Goal: Check status: Check status

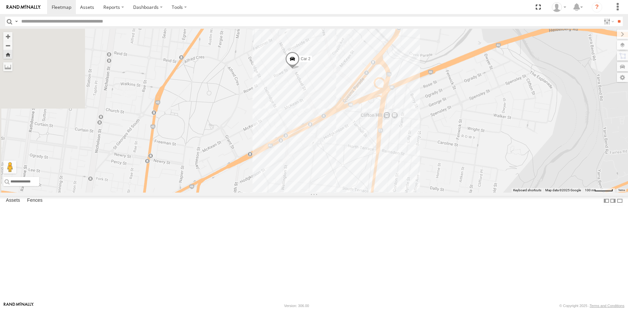
drag, startPoint x: 255, startPoint y: 106, endPoint x: 397, endPoint y: 97, distance: 142.3
click at [397, 97] on div "Car 2" at bounding box center [314, 111] width 628 height 164
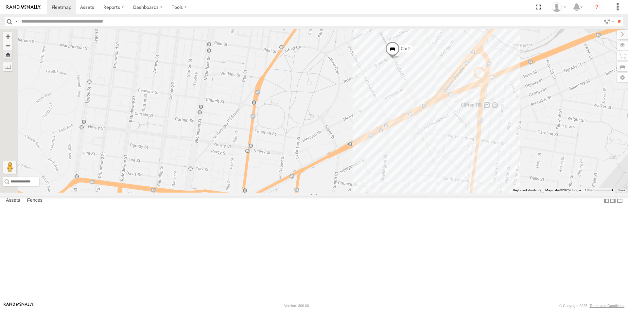
drag, startPoint x: 341, startPoint y: 90, endPoint x: 443, endPoint y: 81, distance: 102.2
click at [443, 81] on div "Car 2" at bounding box center [314, 111] width 628 height 164
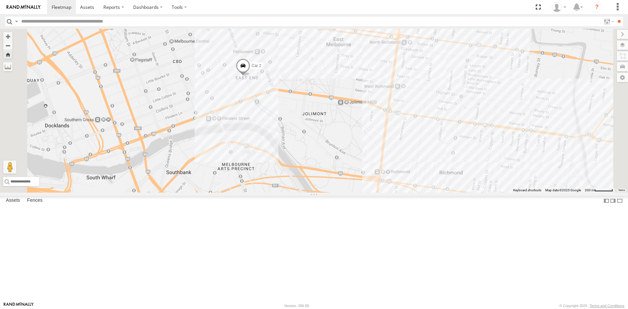
click at [250, 76] on span at bounding box center [243, 67] width 14 height 18
click at [288, 141] on div "Car 2 Car 2 All Assets [PERSON_NAME] [GEOGRAPHIC_DATA] -37.81387 , 144.97096 0 …" at bounding box center [314, 111] width 628 height 164
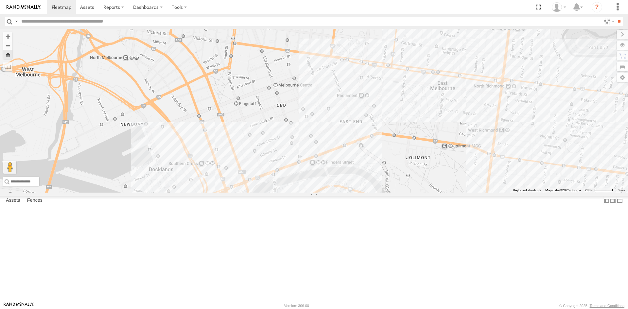
drag, startPoint x: 405, startPoint y: 166, endPoint x: 307, endPoint y: 250, distance: 129.5
click at [307, 193] on div "Car 2" at bounding box center [314, 111] width 628 height 164
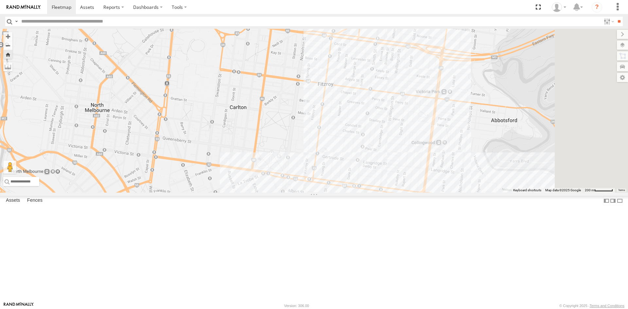
drag, startPoint x: 446, startPoint y: 128, endPoint x: 369, endPoint y: 235, distance: 132.0
click at [369, 193] on div "Car 2" at bounding box center [314, 111] width 628 height 164
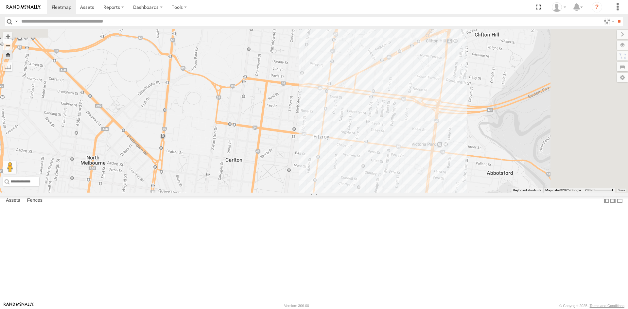
drag, startPoint x: 418, startPoint y: 102, endPoint x: 414, endPoint y: 157, distance: 55.1
click at [414, 157] on div "Car 2" at bounding box center [314, 111] width 628 height 164
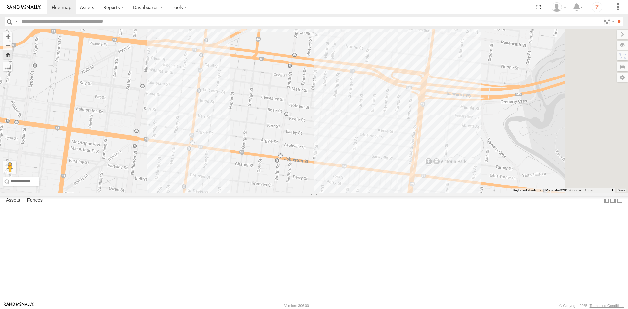
drag, startPoint x: 526, startPoint y: 151, endPoint x: 460, endPoint y: 133, distance: 68.3
click at [437, 122] on div "Car 2" at bounding box center [314, 111] width 628 height 164
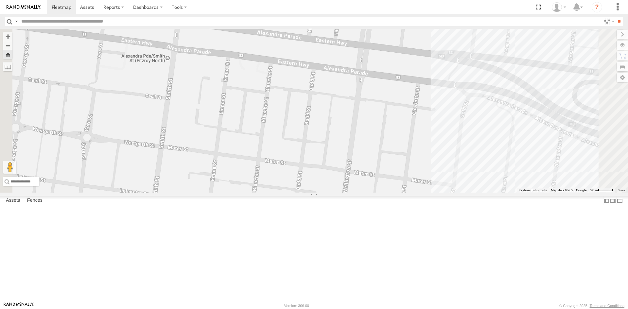
drag, startPoint x: 412, startPoint y: 93, endPoint x: 460, endPoint y: 144, distance: 70.6
click at [460, 144] on div "Car 2" at bounding box center [314, 111] width 628 height 164
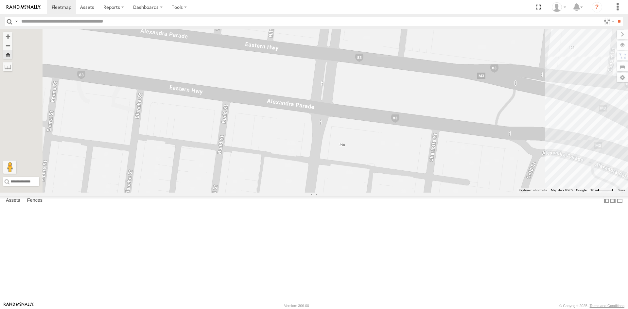
drag, startPoint x: 451, startPoint y: 123, endPoint x: 429, endPoint y: 140, distance: 28.5
click at [429, 140] on div "Car 2" at bounding box center [314, 111] width 628 height 164
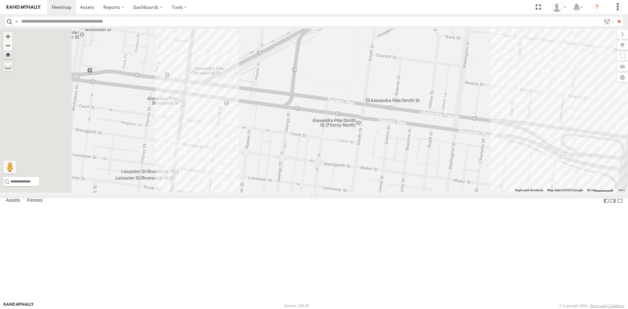
drag, startPoint x: 320, startPoint y: 126, endPoint x: 469, endPoint y: 182, distance: 159.3
click at [469, 182] on div "Car 2" at bounding box center [314, 111] width 628 height 164
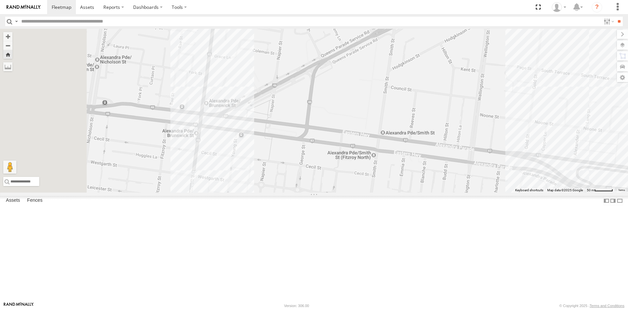
drag, startPoint x: 459, startPoint y: 116, endPoint x: 476, endPoint y: 151, distance: 39.1
click at [476, 151] on div "Car 2" at bounding box center [314, 111] width 628 height 164
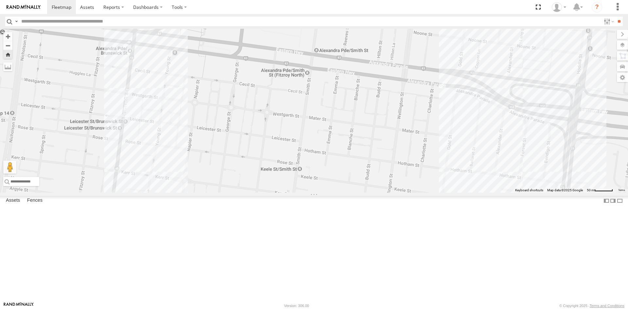
drag, startPoint x: 370, startPoint y: 166, endPoint x: 304, endPoint y: 84, distance: 105.4
click at [304, 84] on div "Car 2" at bounding box center [314, 111] width 628 height 164
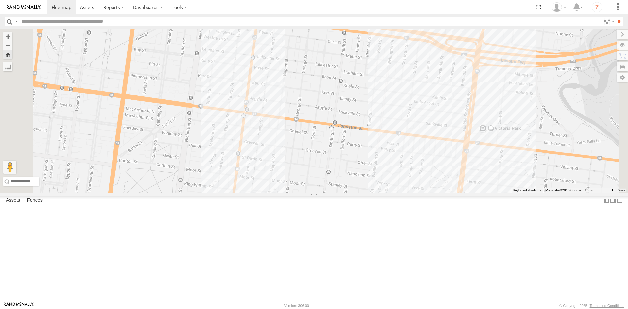
drag, startPoint x: 538, startPoint y: 149, endPoint x: 525, endPoint y: 109, distance: 41.7
click at [525, 109] on div "Car 2" at bounding box center [314, 111] width 628 height 164
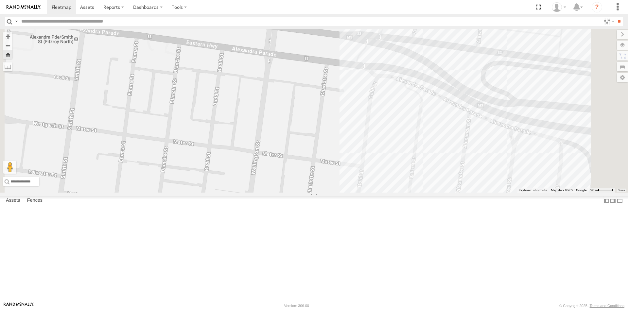
drag, startPoint x: 499, startPoint y: 96, endPoint x: 450, endPoint y: 153, distance: 74.8
click at [450, 153] on div "Car 2" at bounding box center [314, 111] width 628 height 164
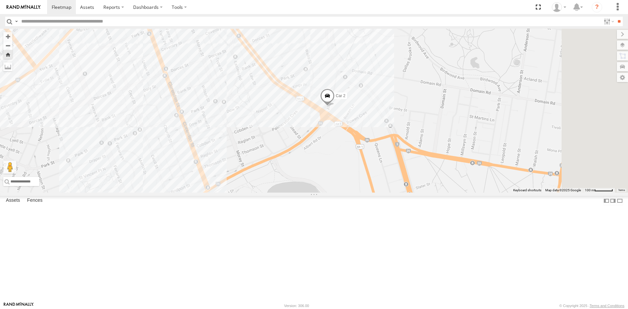
drag, startPoint x: 477, startPoint y: 169, endPoint x: 442, endPoint y: 139, distance: 46.1
click at [442, 139] on div "Car 2" at bounding box center [314, 111] width 628 height 164
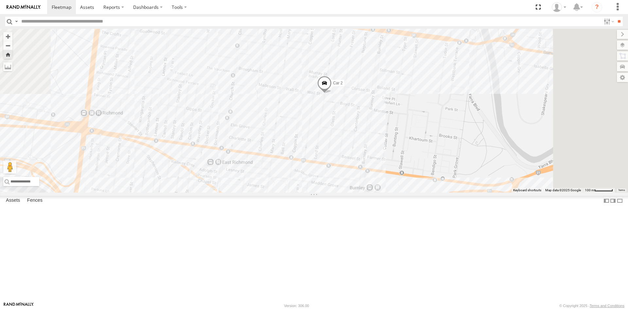
drag, startPoint x: 454, startPoint y: 184, endPoint x: 442, endPoint y: 165, distance: 22.4
click at [442, 165] on div "Car 2" at bounding box center [314, 111] width 628 height 164
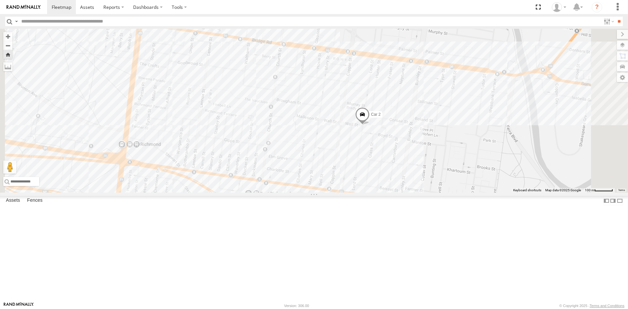
drag, startPoint x: 362, startPoint y: 91, endPoint x: 363, endPoint y: 167, distance: 76.2
click at [363, 167] on div "Car 2" at bounding box center [314, 111] width 628 height 164
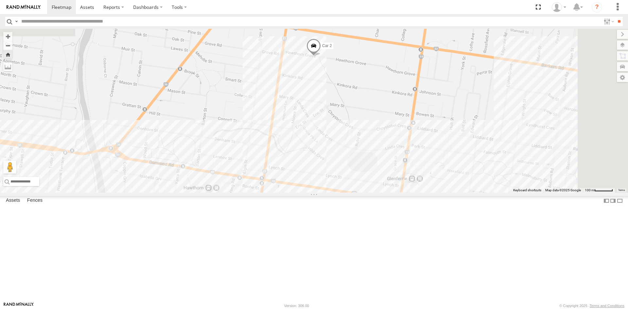
drag, startPoint x: 348, startPoint y: 237, endPoint x: 347, endPoint y: 181, distance: 55.6
click at [347, 181] on div "Car 2" at bounding box center [314, 111] width 628 height 164
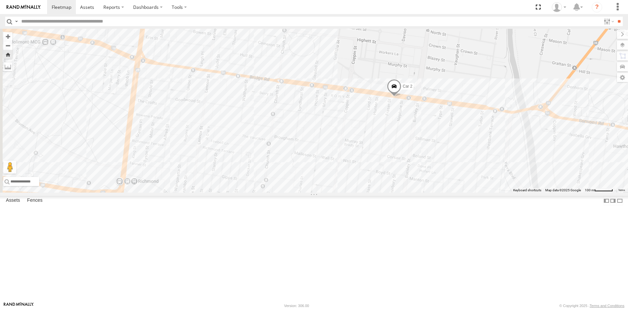
drag, startPoint x: 401, startPoint y: 165, endPoint x: 481, endPoint y: 150, distance: 81.1
click at [401, 97] on span at bounding box center [394, 88] width 14 height 18
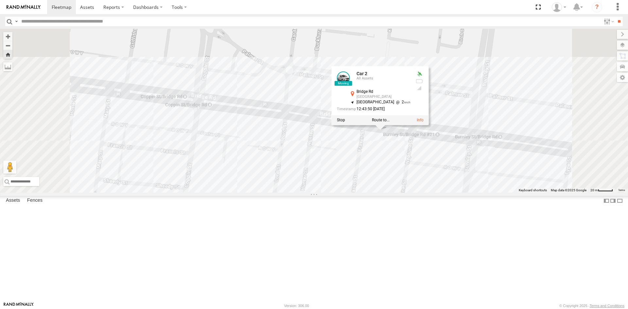
drag, startPoint x: 463, startPoint y: 210, endPoint x: 470, endPoint y: 212, distance: 7.7
click at [470, 193] on div "Car 2 Car 2 All [GEOGRAPHIC_DATA][PERSON_NAME] -37.81941 , 145.00677 [GEOGRAPHI…" at bounding box center [314, 111] width 628 height 164
click at [471, 193] on div "Car 2 Car 2 All [GEOGRAPHIC_DATA][PERSON_NAME] -37.81941 , 145.00677 [GEOGRAPHI…" at bounding box center [314, 111] width 628 height 164
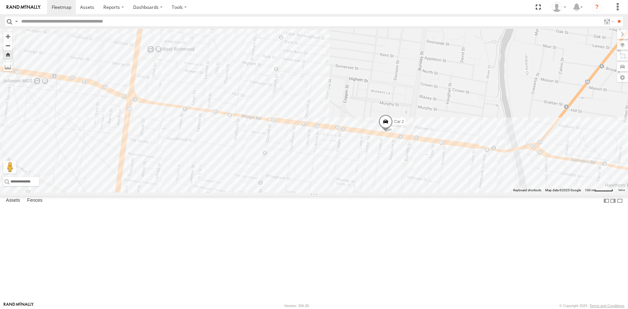
drag, startPoint x: 275, startPoint y: 188, endPoint x: 356, endPoint y: 185, distance: 80.6
click at [356, 185] on div "Car 2" at bounding box center [314, 111] width 628 height 164
